Goal: Information Seeking & Learning: Learn about a topic

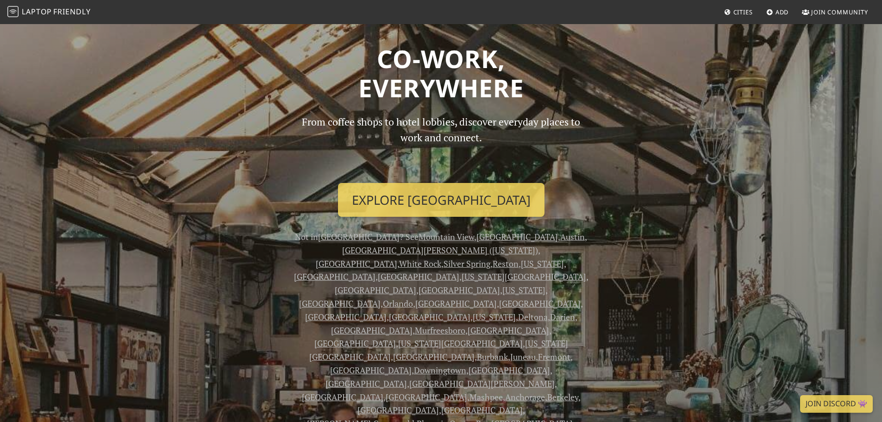
scroll to position [15, 0]
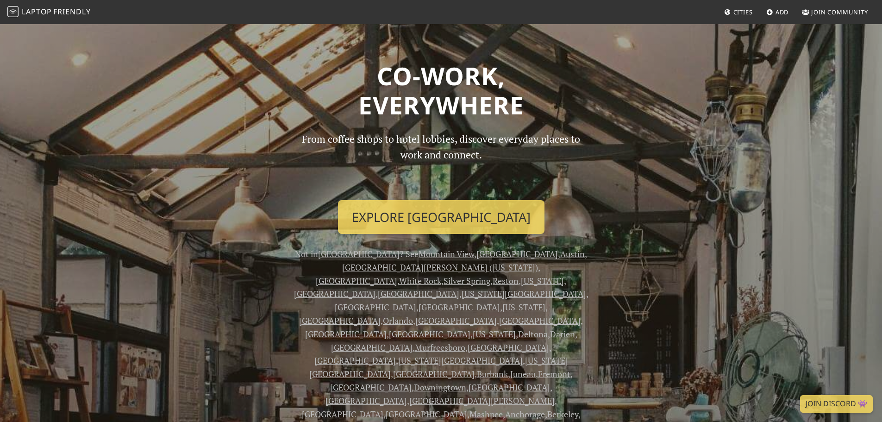
click at [724, 16] on icon at bounding box center [727, 13] width 7 height 6
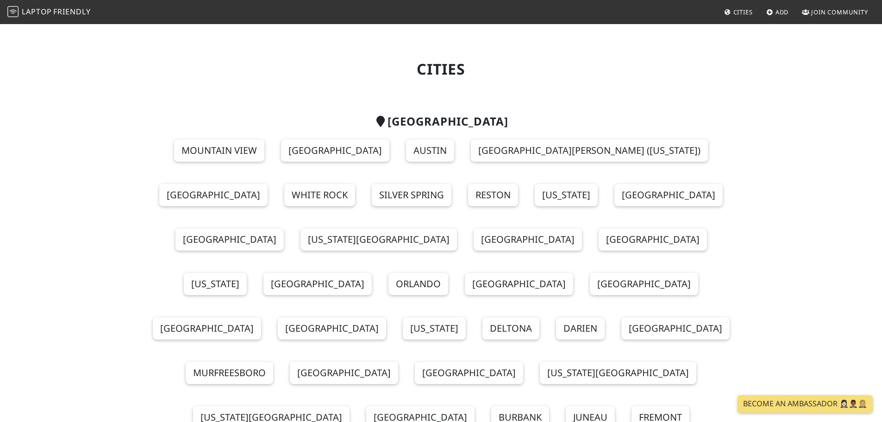
click at [734, 16] on span "Cities" at bounding box center [743, 12] width 19 height 8
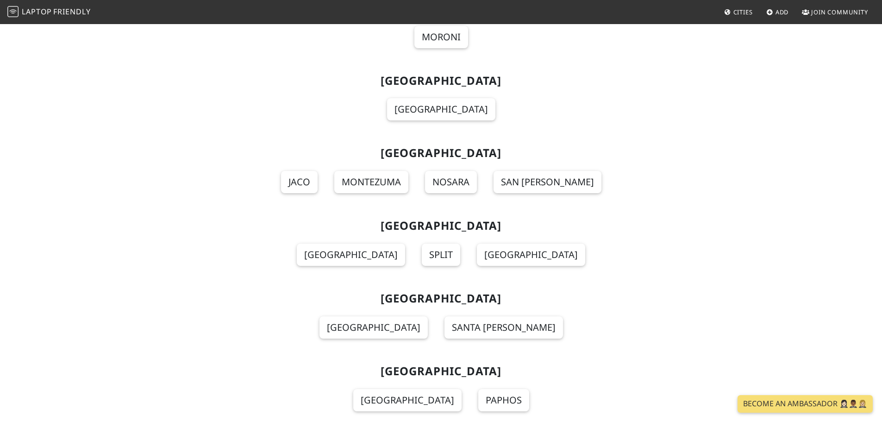
scroll to position [15955, 0]
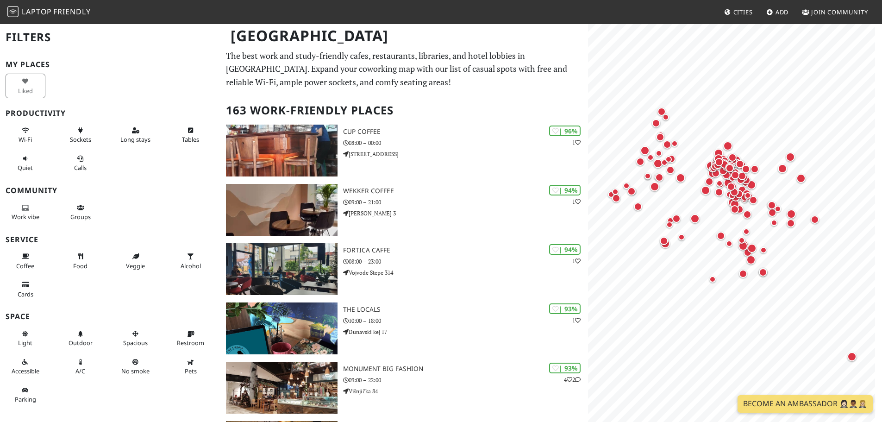
scroll to position [35, 0]
click at [24, 144] on span "Wi-Fi" at bounding box center [25, 139] width 13 height 8
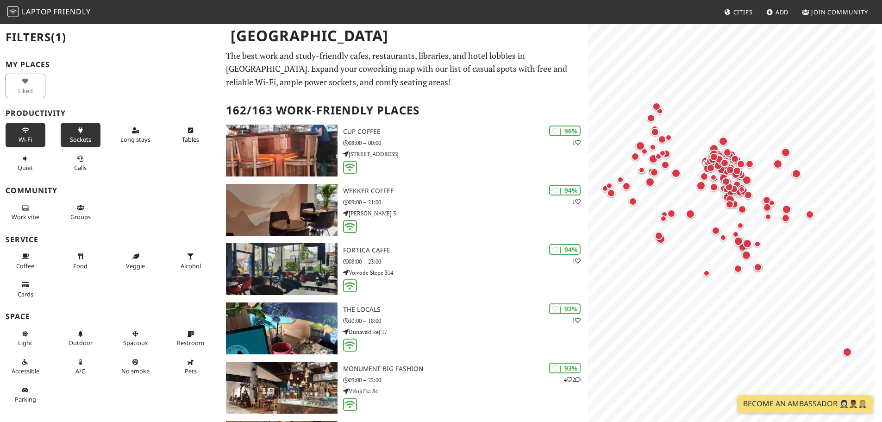
click at [80, 144] on span "Sockets" at bounding box center [80, 139] width 21 height 8
click at [136, 144] on span "Long stays" at bounding box center [135, 139] width 30 height 8
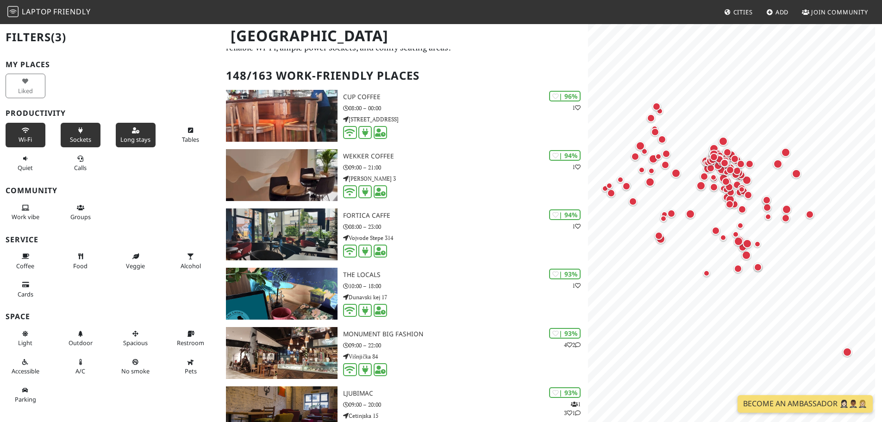
scroll to position [209, 0]
click at [187, 331] on icon at bounding box center [190, 334] width 7 height 6
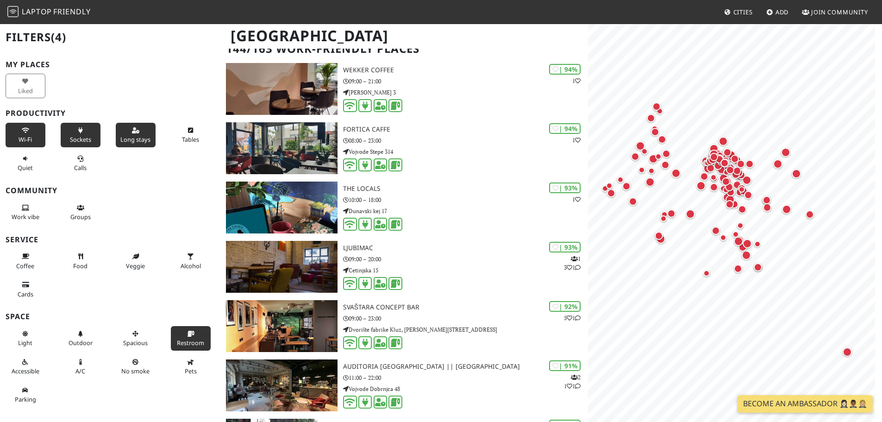
scroll to position [176, 0]
click at [187, 254] on icon at bounding box center [190, 257] width 7 height 6
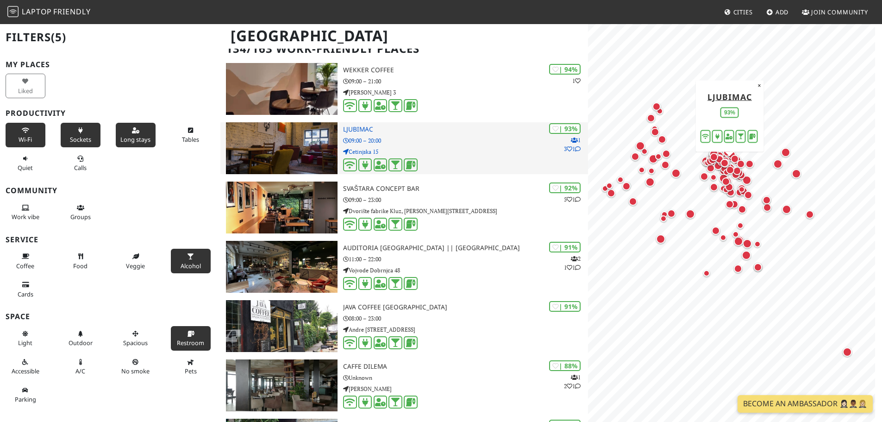
click at [376, 133] on h3 "Ljubimac" at bounding box center [465, 130] width 245 height 8
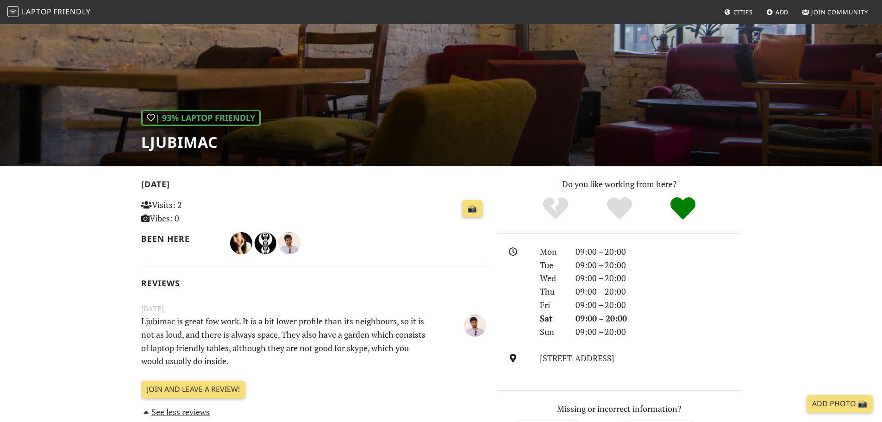
scroll to position [33, 0]
